Goal: Task Accomplishment & Management: Use online tool/utility

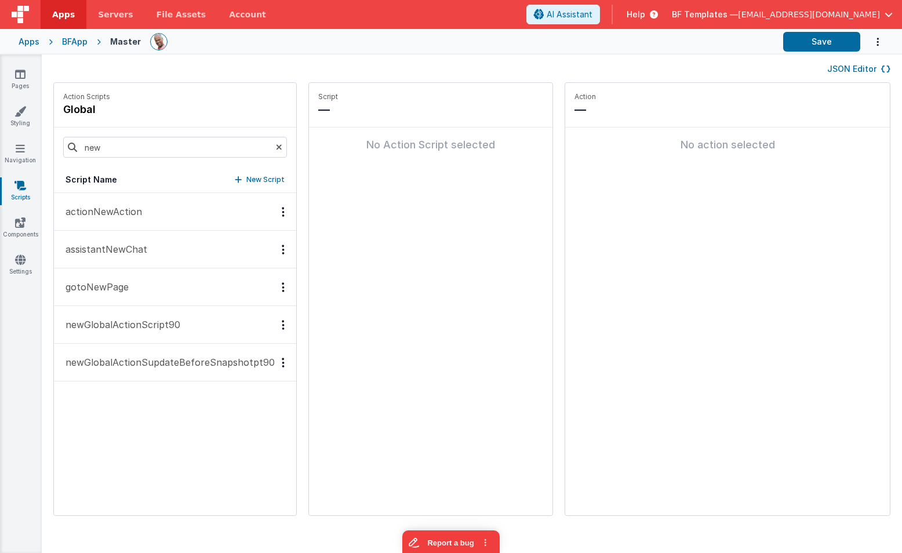
click at [853, 68] on button "JSON Editor" at bounding box center [858, 69] width 63 height 12
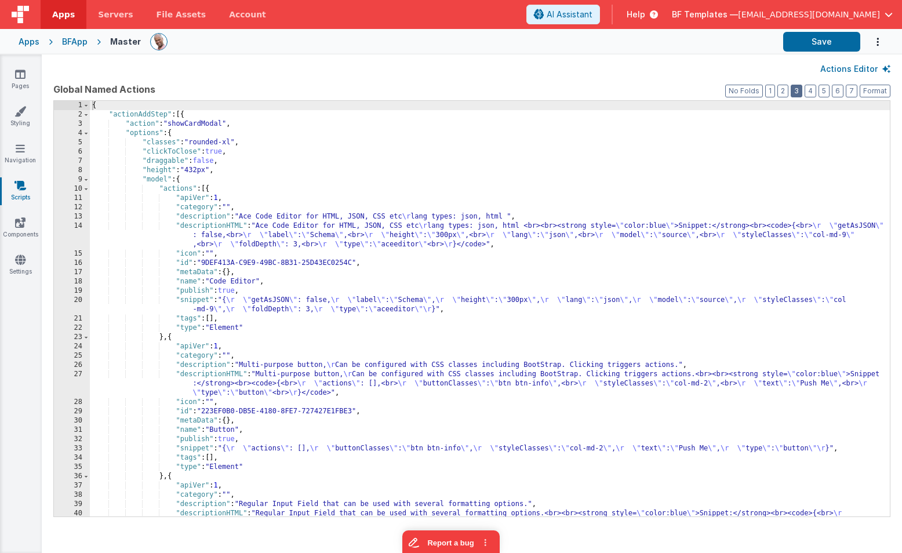
click at [800, 92] on button "3" at bounding box center [796, 91] width 12 height 13
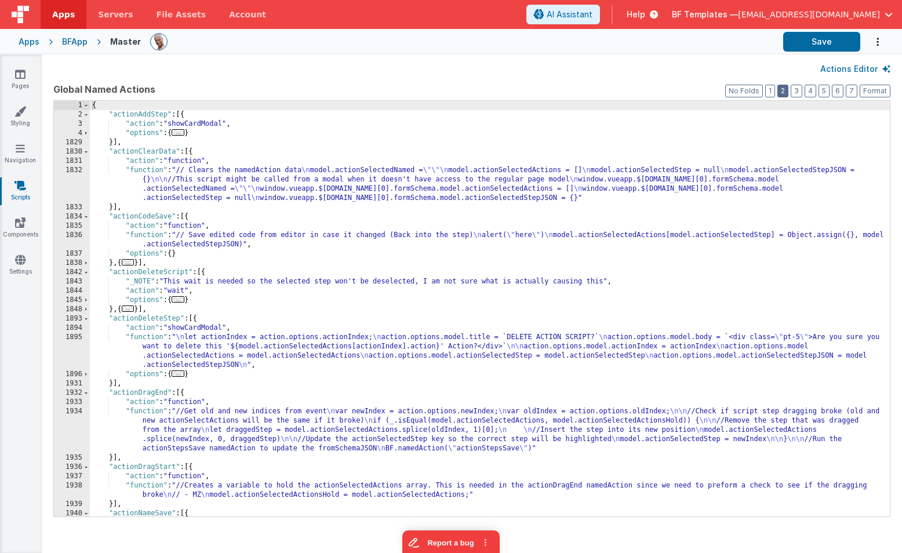
click at [783, 88] on button "2" at bounding box center [782, 91] width 11 height 13
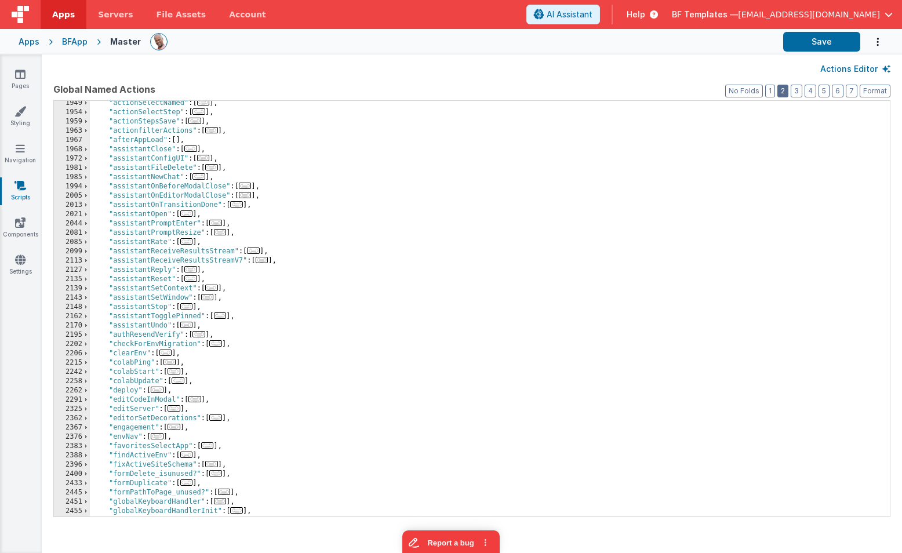
scroll to position [456, 0]
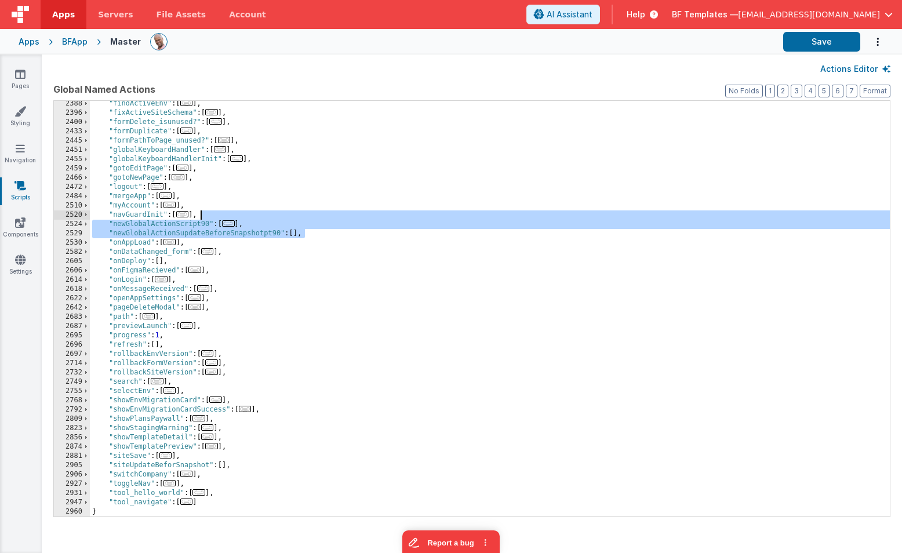
drag, startPoint x: 329, startPoint y: 231, endPoint x: 326, endPoint y: 218, distance: 13.1
click at [326, 218] on div ""findActiveEnv" : [ ... ] , "fixActiveSiteSchema" : [ ... ] , "formDelete_isunu…" at bounding box center [490, 316] width 800 height 434
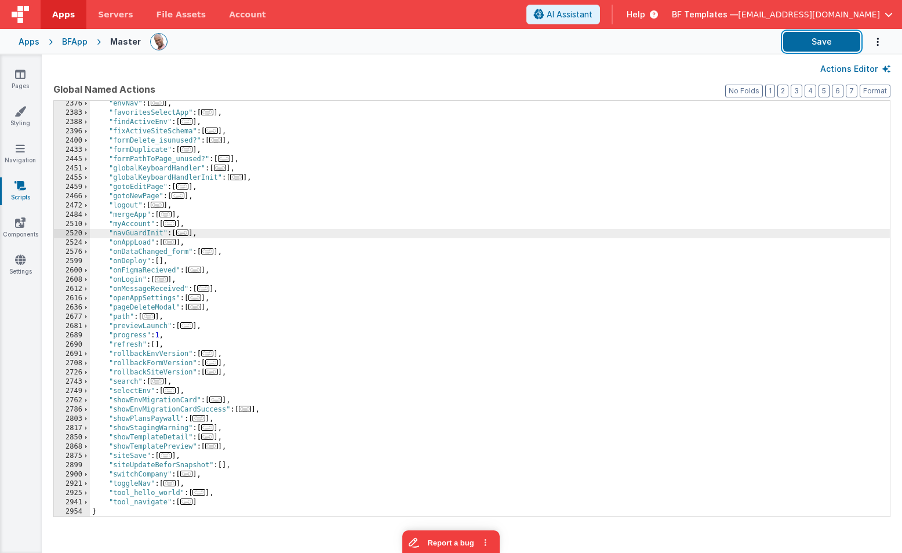
drag, startPoint x: 805, startPoint y: 43, endPoint x: 802, endPoint y: 57, distance: 14.1
click at [805, 43] on button "Save" at bounding box center [821, 42] width 77 height 20
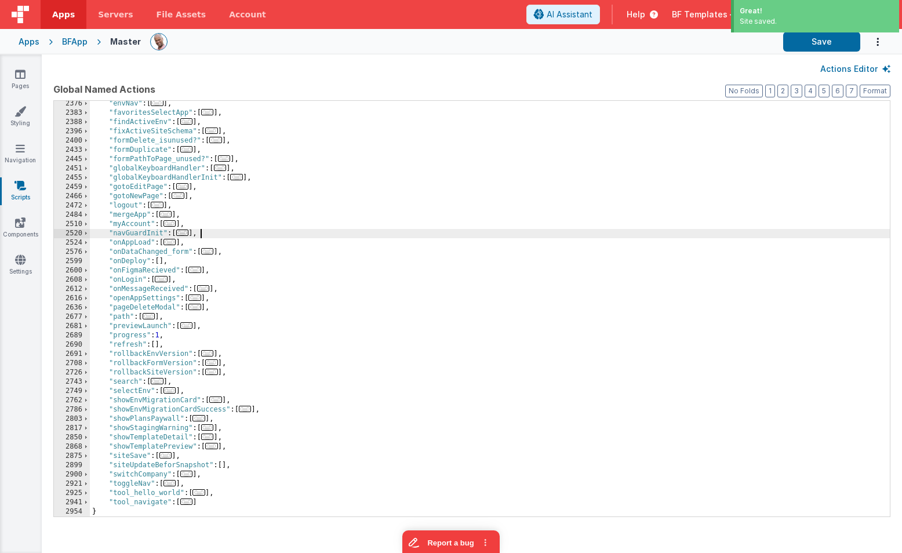
click at [218, 232] on div ""envNav" : [ ... ] , "favoritesSelectApp" : [ ... ] , "findActiveEnv" : [ ... ]…" at bounding box center [490, 316] width 800 height 434
click at [879, 63] on button "Actions Editor" at bounding box center [855, 69] width 70 height 12
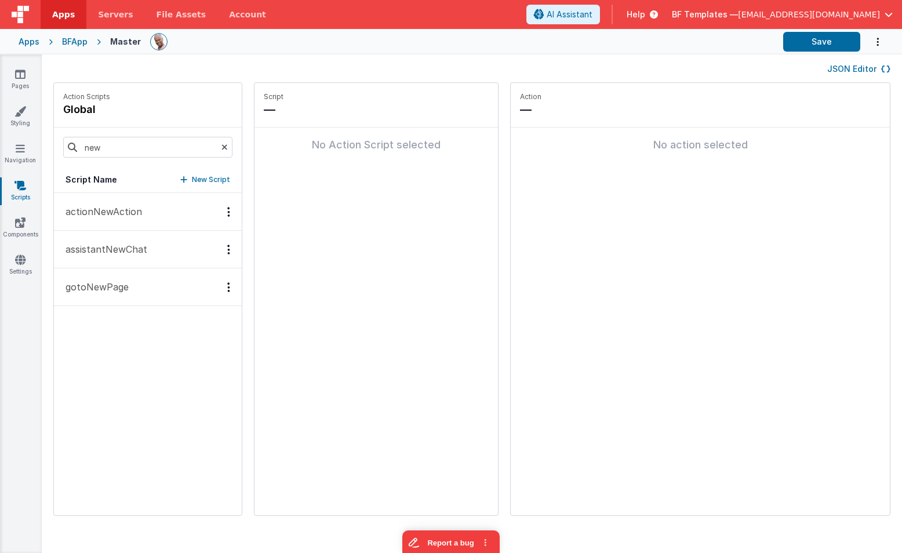
click at [178, 173] on div "Script Name New Script" at bounding box center [148, 180] width 188 height 26
drag, startPoint x: 193, startPoint y: 143, endPoint x: 170, endPoint y: 194, distance: 56.0
click at [221, 143] on icon at bounding box center [224, 146] width 6 height 39
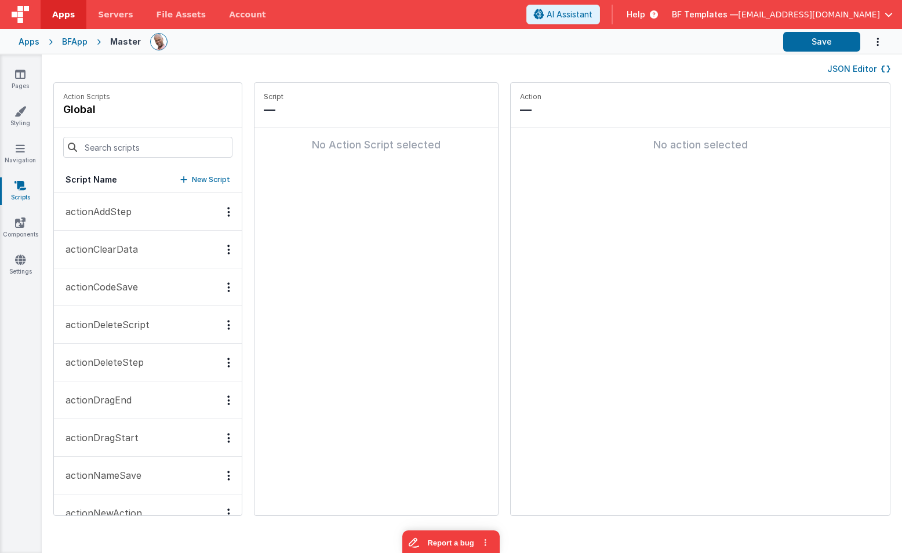
click at [192, 180] on p "New Script" at bounding box center [211, 180] width 38 height 12
type input "updateBeforeSnapshot"
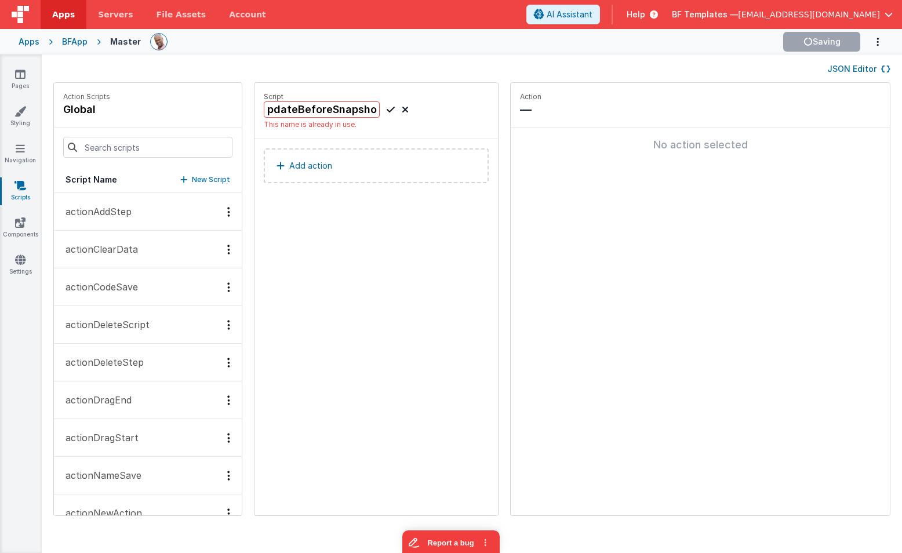
click at [863, 66] on button "JSON Editor" at bounding box center [858, 69] width 63 height 12
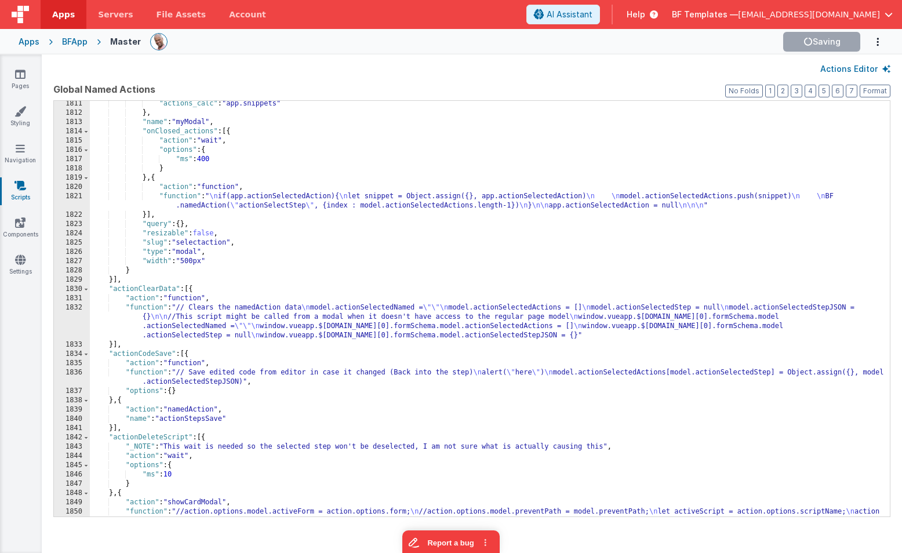
scroll to position [10450, 0]
click at [782, 89] on button "2" at bounding box center [782, 91] width 11 height 13
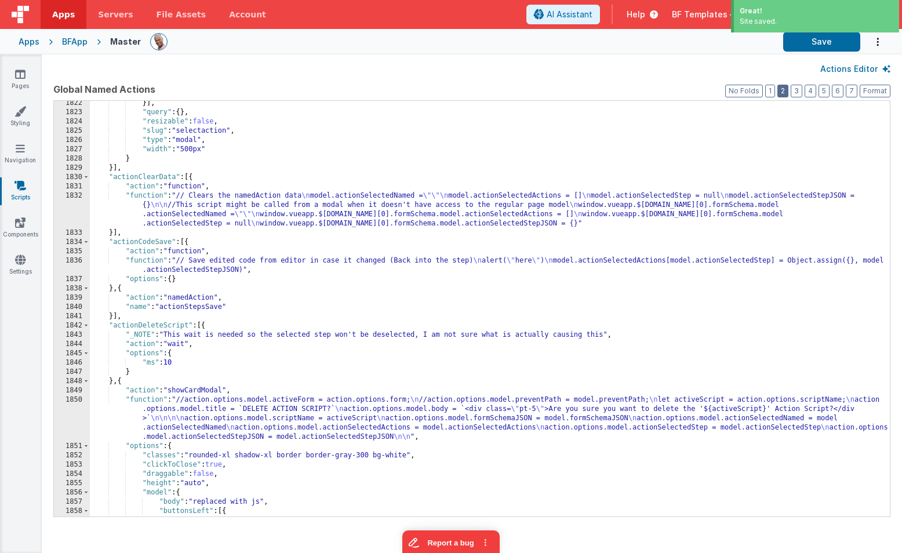
scroll to position [10505, 0]
click at [773, 92] on button "1" at bounding box center [770, 91] width 10 height 13
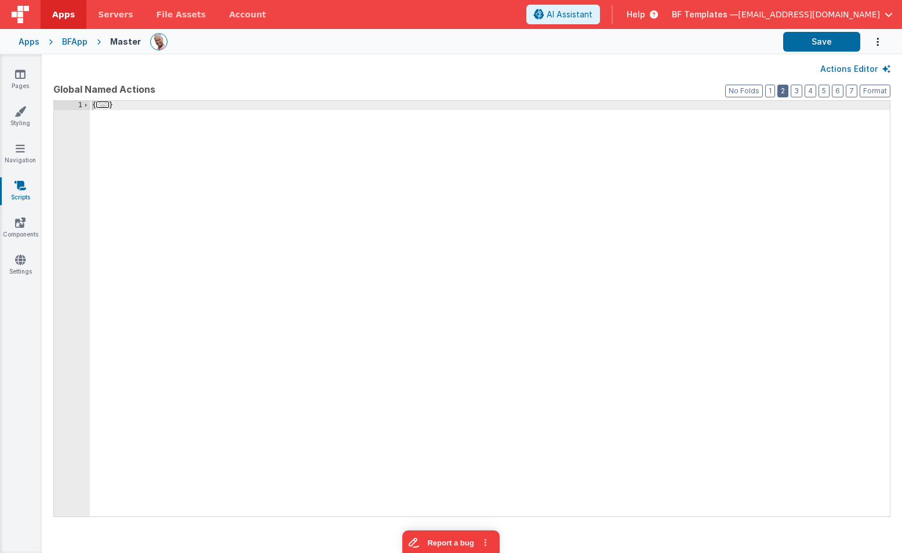
click at [782, 90] on button "2" at bounding box center [782, 91] width 11 height 13
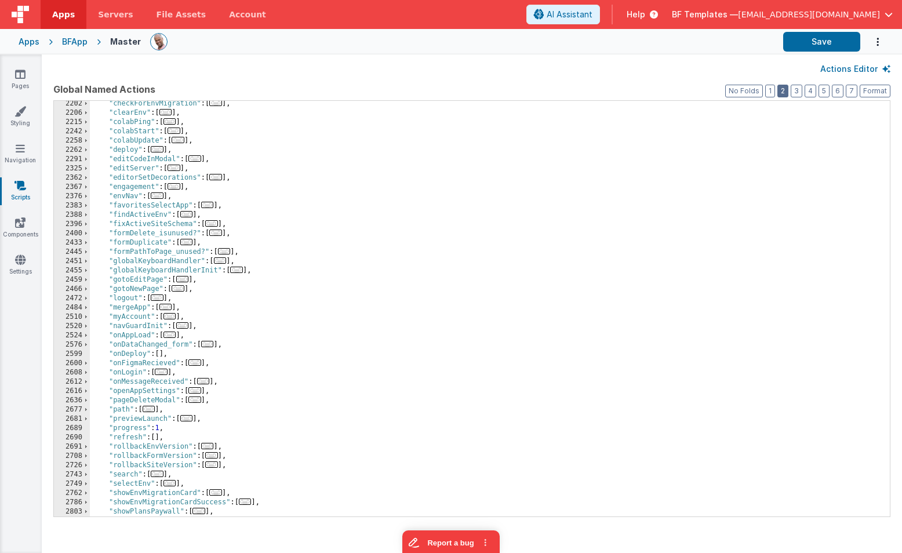
scroll to position [447, 0]
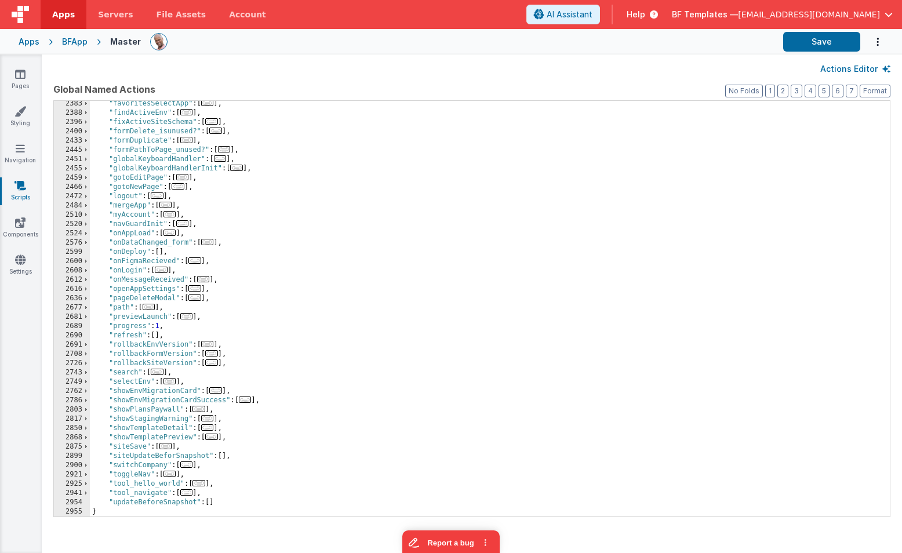
click at [849, 68] on button "Actions Editor" at bounding box center [855, 69] width 70 height 12
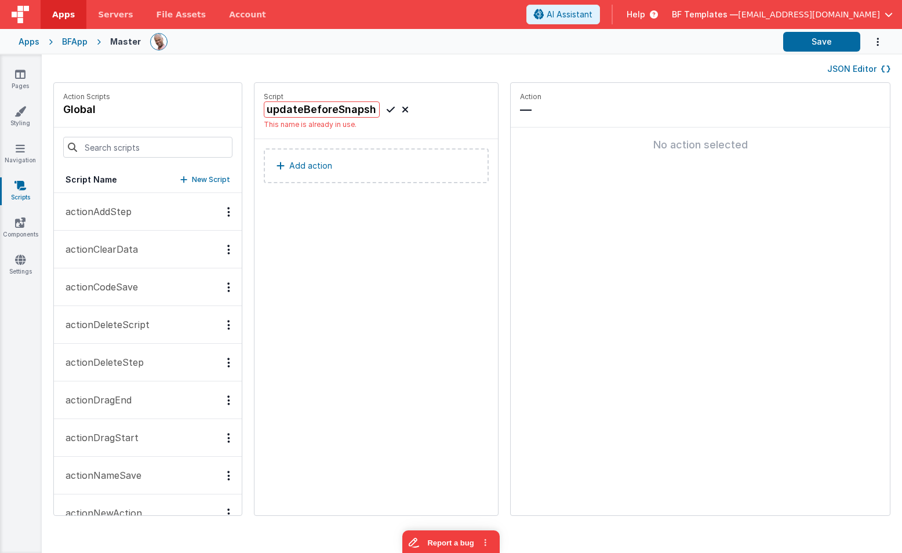
click at [402, 108] on icon at bounding box center [405, 110] width 7 height 14
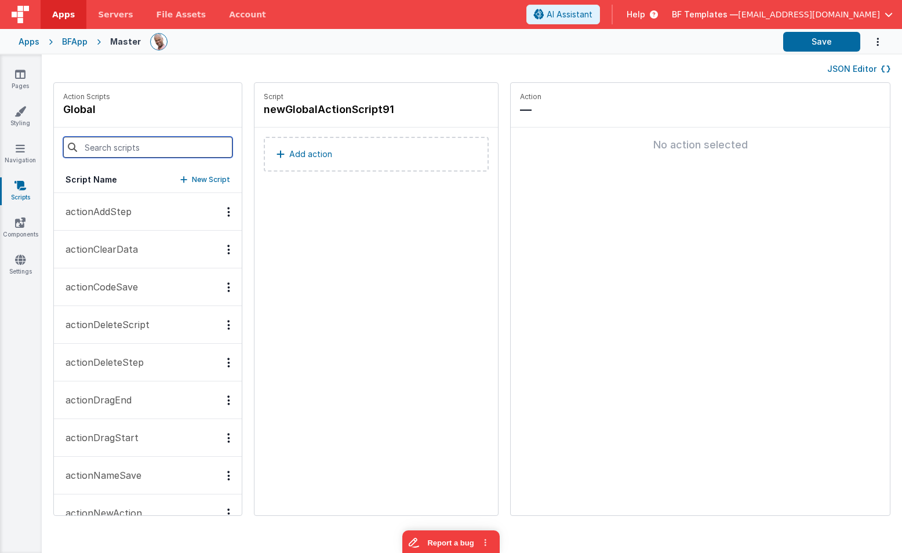
click at [203, 151] on input at bounding box center [147, 147] width 169 height 21
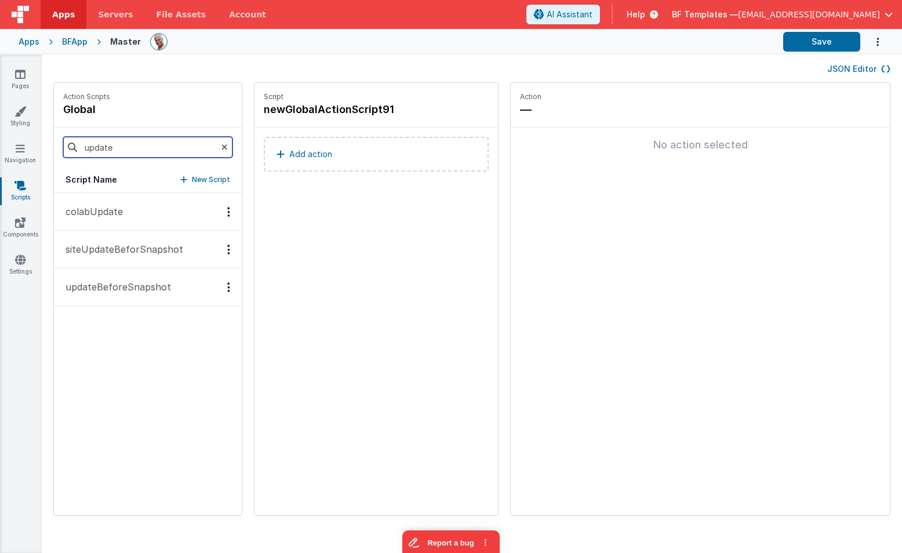
type input "update"
click at [151, 289] on p "updateBeforeSnapshot" at bounding box center [115, 287] width 112 height 14
click at [871, 67] on button "JSON Editor" at bounding box center [858, 69] width 63 height 12
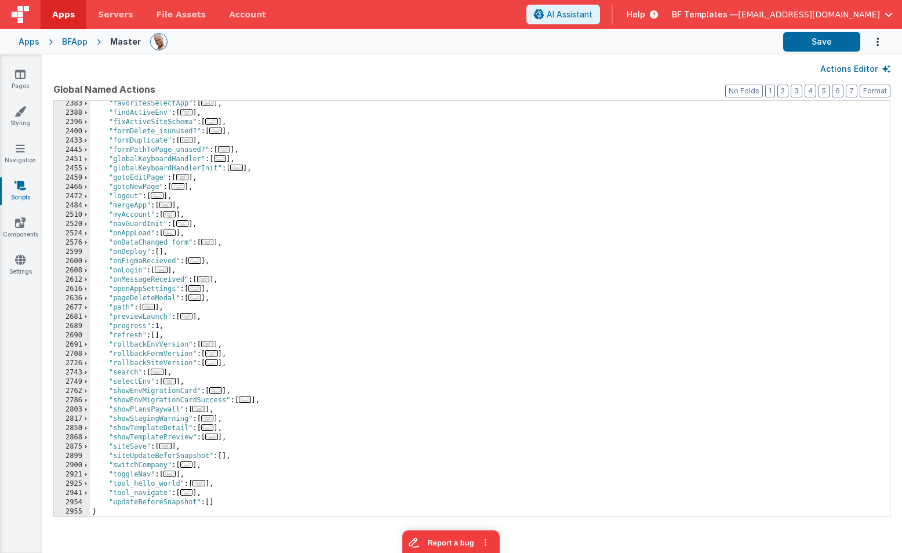
click at [230, 501] on div ""favoritesSelectApp" : [ ... ] , "findActiveEnv" : [ ... ] , "fixActiveSiteSche…" at bounding box center [490, 316] width 800 height 434
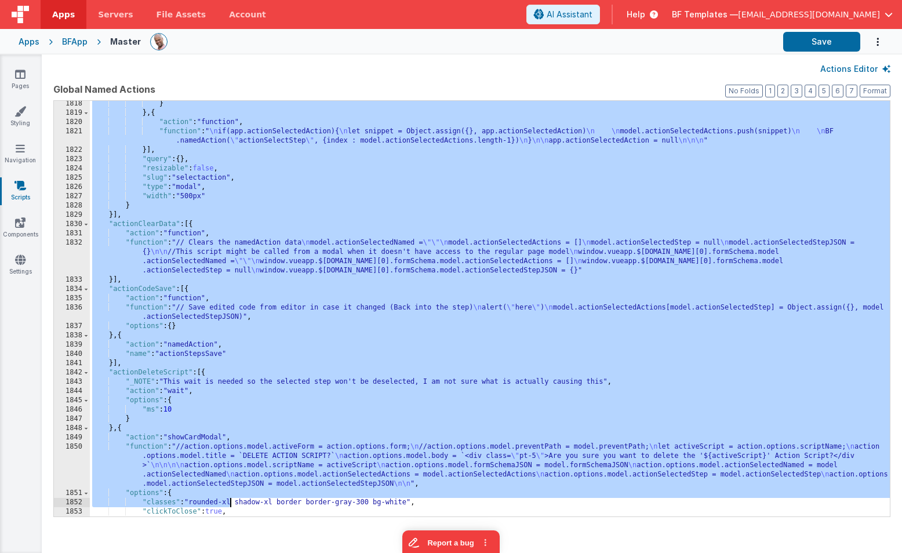
scroll to position [10481, 0]
click at [773, 90] on button "1" at bounding box center [770, 91] width 10 height 13
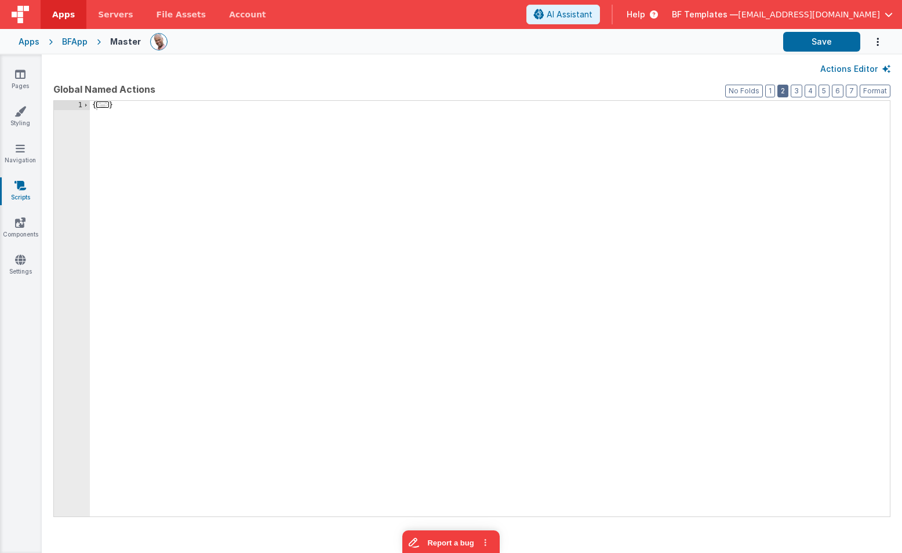
click at [787, 92] on button "2" at bounding box center [782, 91] width 11 height 13
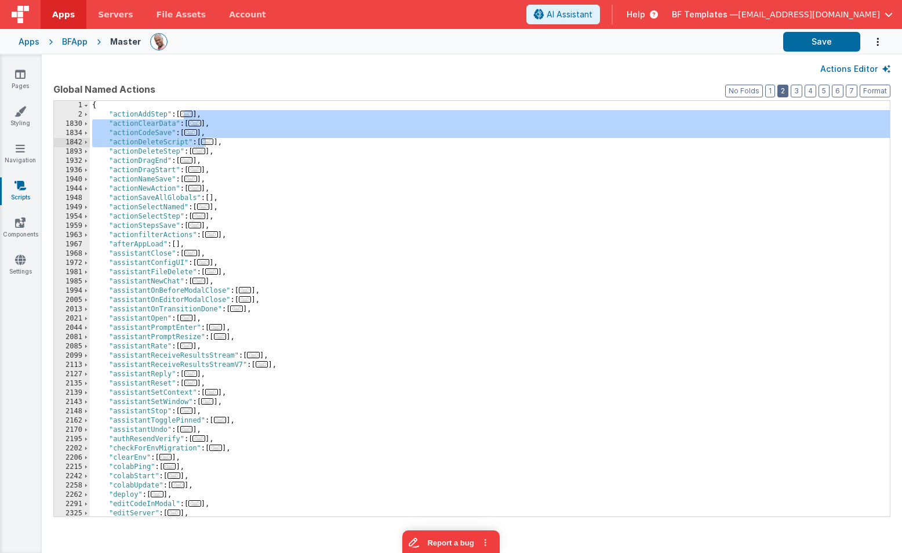
scroll to position [456, 0]
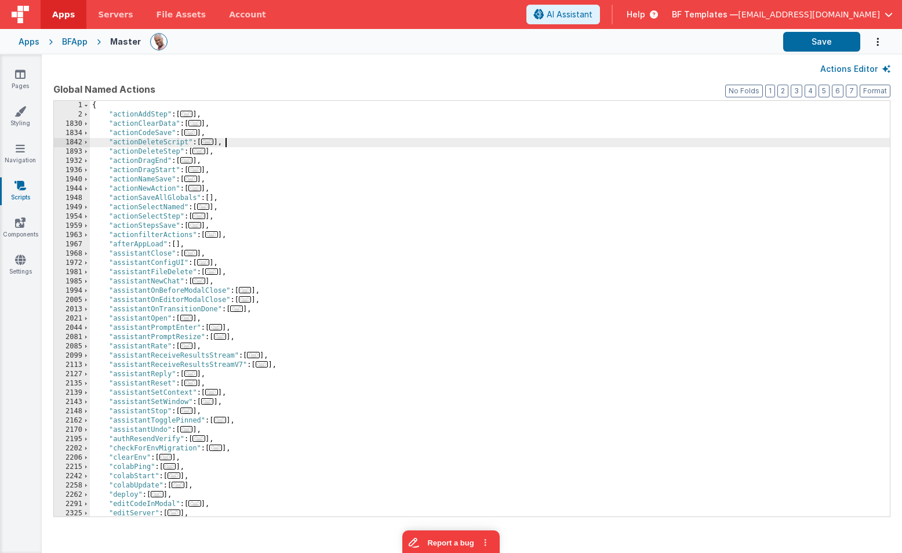
click at [773, 139] on div "{ "actionAddStep" : [ ... ] , "actionClearData" : [ ... ] , "actionCodeSave" : …" at bounding box center [490, 318] width 800 height 434
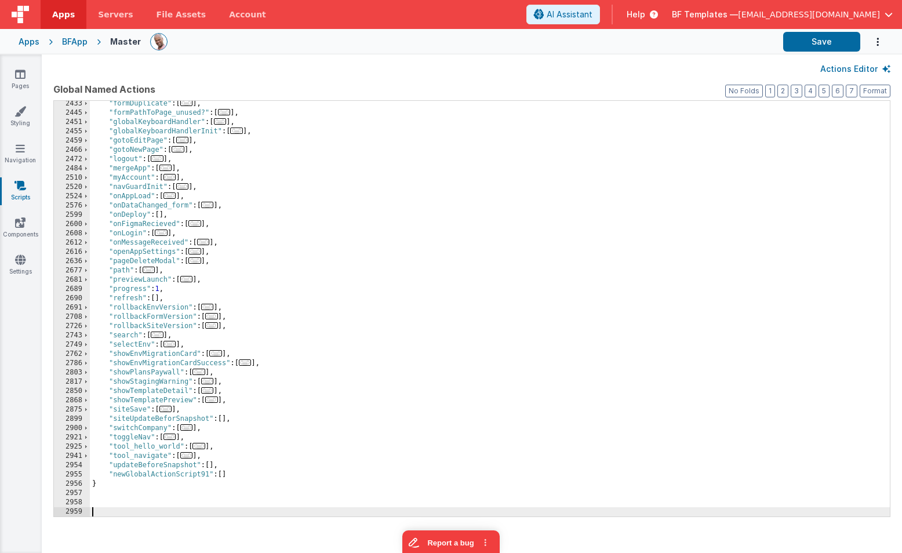
scroll to position [484, 0]
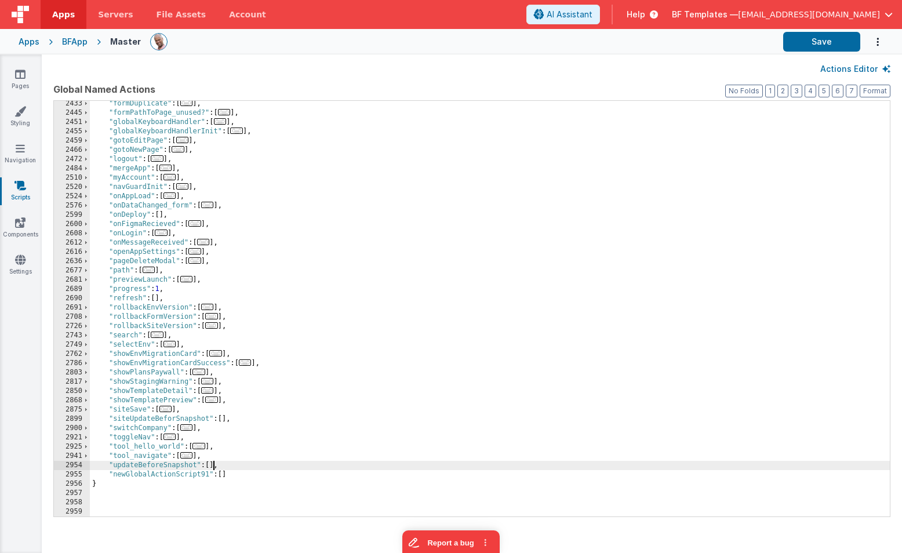
click at [213, 466] on div ""formDuplicate" : [ ... ] , "formPathToPage_unused?" : [ ... ] , "globalKeyboar…" at bounding box center [490, 316] width 800 height 434
click at [116, 467] on div ""formDuplicate" : [ ... ] , "formPathToPage_unused?" : [ ... ] , "globalKeyboar…" at bounding box center [490, 316] width 800 height 434
click at [11, 78] on link "Pages" at bounding box center [20, 79] width 42 height 23
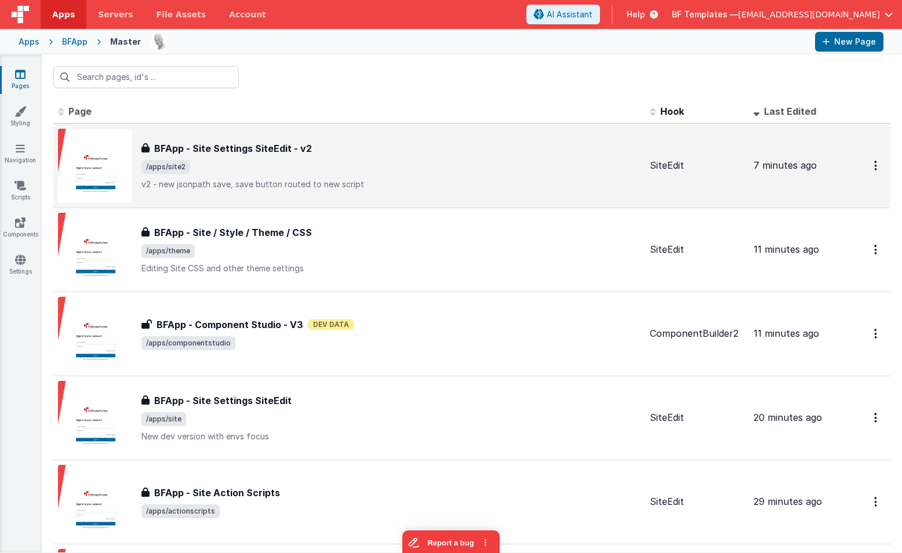
click at [310, 174] on div "BFApp - Site Settings SiteEdit - v2 BFApp - Site Settings SiteEdit - v2 /apps/s…" at bounding box center [390, 165] width 499 height 49
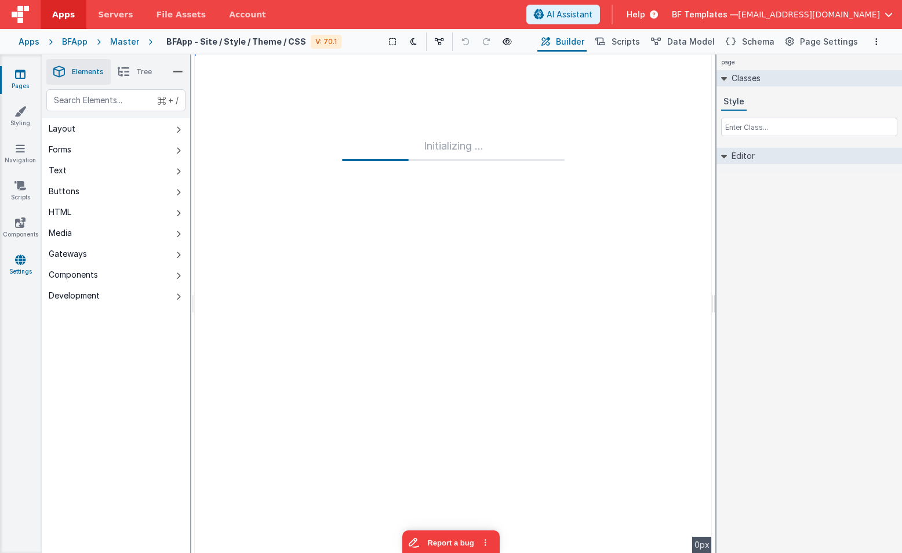
click at [9, 267] on link "Settings" at bounding box center [20, 265] width 42 height 23
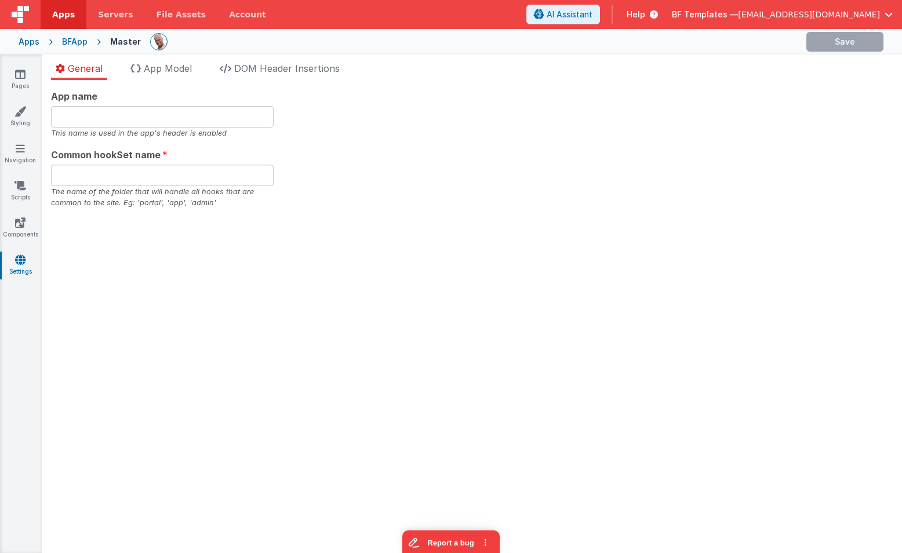
type input "bfapp"
click at [182, 120] on input "text" at bounding box center [162, 116] width 222 height 21
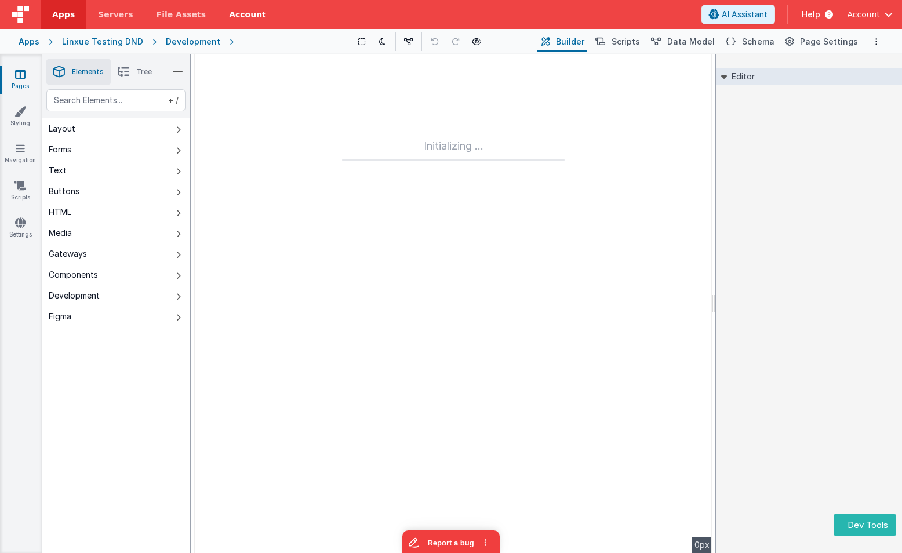
drag, startPoint x: 25, startPoint y: 223, endPoint x: 226, endPoint y: 1, distance: 299.1
click at [25, 223] on link "Settings" at bounding box center [20, 228] width 42 height 23
